Goal: Transaction & Acquisition: Book appointment/travel/reservation

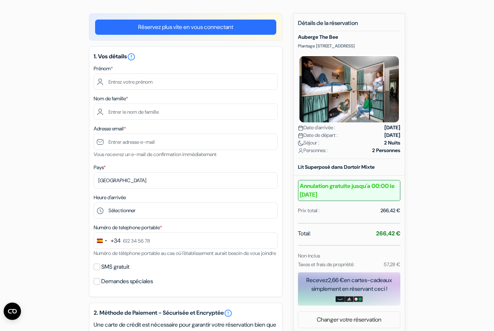
scroll to position [52, 0]
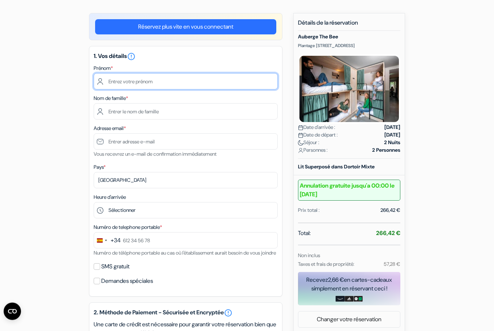
click at [219, 79] on input "text" at bounding box center [186, 81] width 184 height 16
type input "Ines"
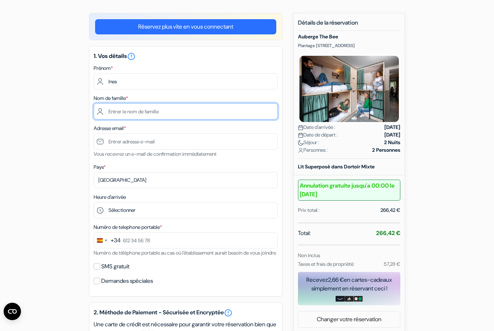
click at [125, 111] on input "text" at bounding box center [186, 111] width 184 height 16
type input "Calvo"
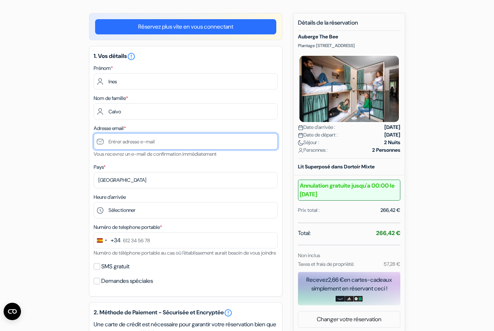
click at [131, 141] on input "text" at bounding box center [186, 141] width 184 height 16
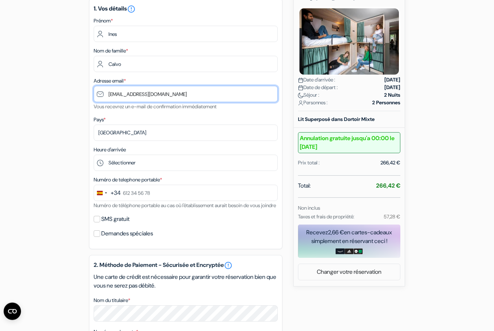
scroll to position [100, 0]
type input "[EMAIL_ADDRESS][DOMAIN_NAME]"
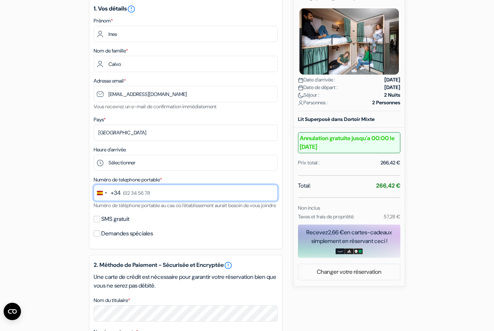
click at [140, 195] on input "text" at bounding box center [186, 193] width 184 height 16
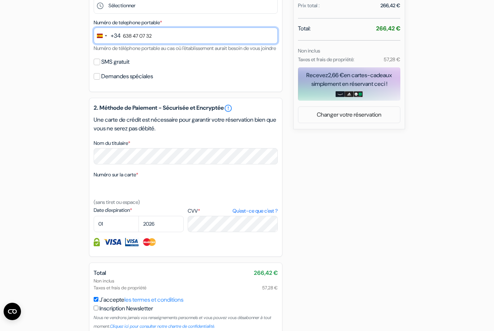
scroll to position [279, 0]
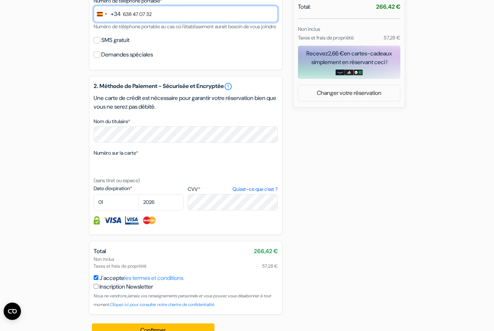
type input "638 47 07 32"
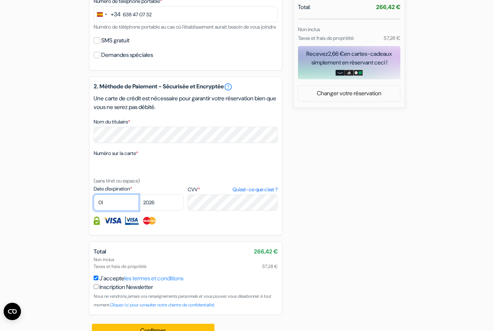
click at [123, 211] on select "01 02 03 04 05 06 07 08 09 10 11 12" at bounding box center [116, 202] width 45 height 16
select select "06"
click at [155, 211] on select "2025 2026 2027 2028 2029 2030 2031 2032 2033 2034 2035 2036 2037 2038 2039 2040…" at bounding box center [161, 202] width 45 height 16
select select "2030"
click at [141, 330] on button "Confirmer Loading..." at bounding box center [153, 331] width 123 height 14
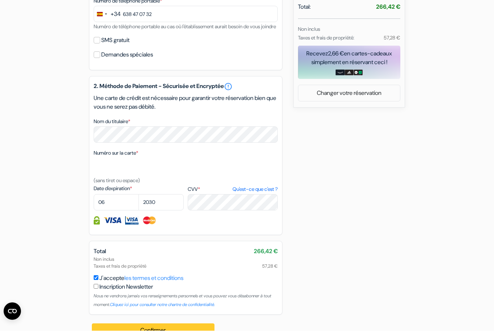
scroll to position [279, 0]
